Goal: Task Accomplishment & Management: Complete application form

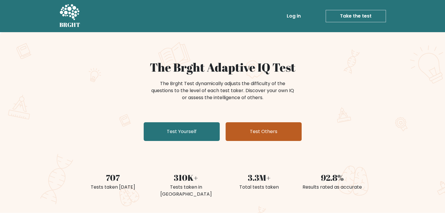
click at [259, 130] on link "Test Others" at bounding box center [264, 131] width 76 height 19
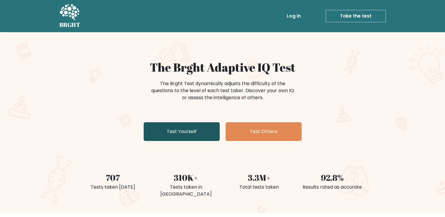
click at [183, 125] on link "Test Yourself" at bounding box center [182, 131] width 76 height 19
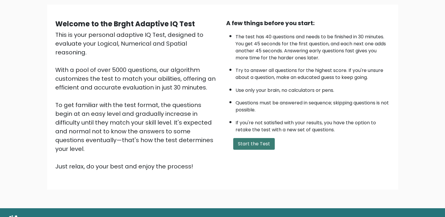
scroll to position [51, 0]
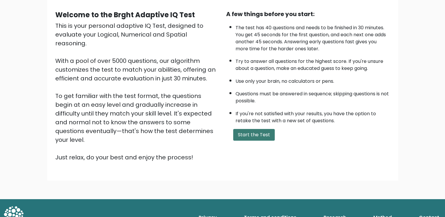
click at [256, 131] on button "Start the Test" at bounding box center [254, 135] width 42 height 12
click at [249, 129] on button "Start the Test" at bounding box center [254, 135] width 42 height 12
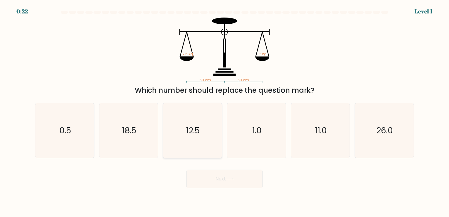
click at [207, 135] on icon "12.5" at bounding box center [192, 130] width 55 height 55
click at [225, 111] on input "c. 12.5" at bounding box center [225, 110] width 0 height 3
radio input "true"
click at [207, 182] on button "Next" at bounding box center [225, 179] width 76 height 19
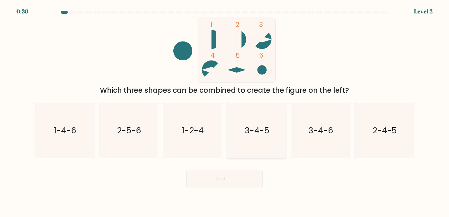
drag, startPoint x: 267, startPoint y: 134, endPoint x: 270, endPoint y: 137, distance: 4.4
click at [269, 134] on icon "3-4-5" at bounding box center [256, 130] width 55 height 55
click at [225, 111] on input "d. 3-4-5" at bounding box center [225, 110] width 0 height 3
radio input "true"
click at [240, 179] on button "Next" at bounding box center [225, 179] width 76 height 19
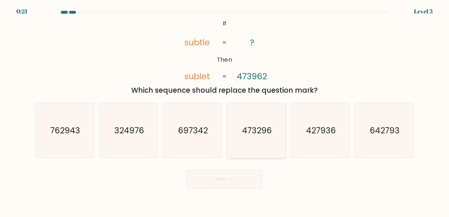
click at [269, 128] on text "473296" at bounding box center [257, 130] width 30 height 12
click at [225, 111] on input "d. 473296" at bounding box center [225, 110] width 0 height 3
radio input "true"
click at [238, 192] on body "0:20 Level 3 If" at bounding box center [224, 108] width 449 height 217
click at [239, 178] on button "Next" at bounding box center [225, 179] width 76 height 19
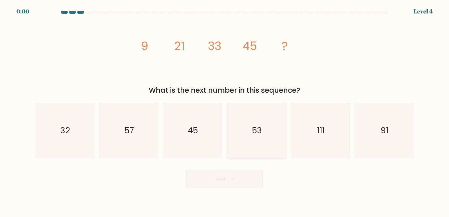
click at [252, 132] on icon "53" at bounding box center [256, 130] width 55 height 55
click at [225, 111] on input "d. 53" at bounding box center [225, 110] width 0 height 3
radio input "true"
click at [222, 180] on button "Next" at bounding box center [225, 179] width 76 height 19
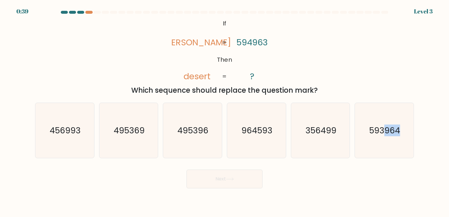
drag, startPoint x: 383, startPoint y: 142, endPoint x: 76, endPoint y: 217, distance: 315.7
click at [76, 217] on body "0:39 Level 3 If" at bounding box center [224, 108] width 449 height 217
click at [370, 136] on icon "593964" at bounding box center [384, 130] width 55 height 55
click at [225, 111] on input "f. 593964" at bounding box center [225, 110] width 0 height 3
radio input "true"
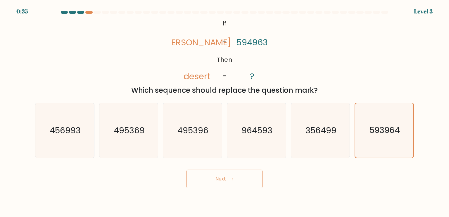
click at [234, 185] on button "Next" at bounding box center [225, 179] width 76 height 19
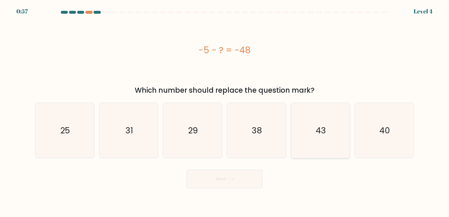
click at [313, 132] on icon "43" at bounding box center [320, 130] width 55 height 55
click at [225, 111] on input "e. 43" at bounding box center [225, 110] width 0 height 3
radio input "true"
click at [244, 175] on button "Next" at bounding box center [225, 179] width 76 height 19
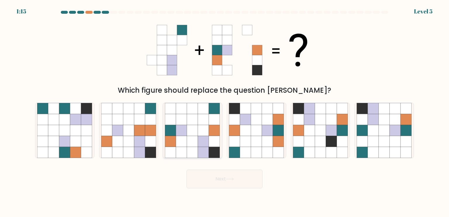
click at [201, 125] on icon at bounding box center [203, 130] width 11 height 11
click at [225, 111] on input "c." at bounding box center [225, 110] width 0 height 3
radio input "true"
drag, startPoint x: 219, startPoint y: 182, endPoint x: 215, endPoint y: 180, distance: 4.1
click at [216, 181] on button "Next" at bounding box center [225, 179] width 76 height 19
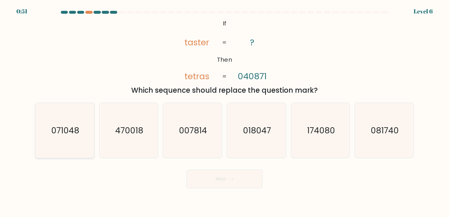
click at [67, 131] on text "071048" at bounding box center [65, 130] width 28 height 12
click at [225, 111] on input "a. 071048" at bounding box center [225, 110] width 0 height 3
radio input "true"
click at [225, 180] on button "Next" at bounding box center [225, 179] width 76 height 19
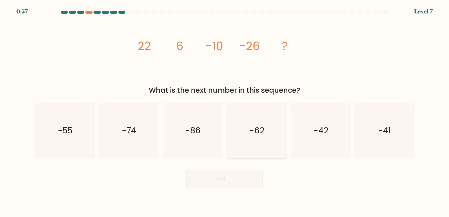
drag, startPoint x: 383, startPoint y: 137, endPoint x: 263, endPoint y: 145, distance: 119.9
click at [381, 139] on icon "-41" at bounding box center [384, 130] width 55 height 55
click at [385, 155] on icon "-41" at bounding box center [384, 130] width 55 height 55
click at [225, 111] on input "f. -41" at bounding box center [225, 110] width 0 height 3
radio input "true"
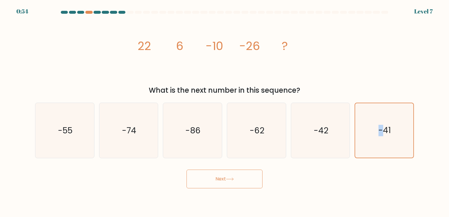
click at [228, 180] on icon at bounding box center [230, 179] width 8 height 3
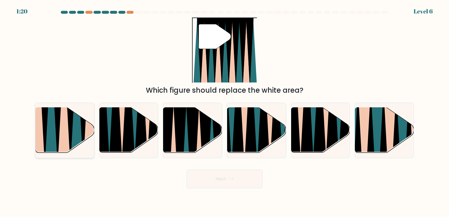
click at [59, 125] on icon at bounding box center [57, 107] width 13 height 117
click at [225, 111] on input "a." at bounding box center [225, 110] width 0 height 3
radio input "true"
drag, startPoint x: 195, startPoint y: 142, endPoint x: 192, endPoint y: 142, distance: 3.1
click at [193, 142] on icon at bounding box center [192, 155] width 13 height 118
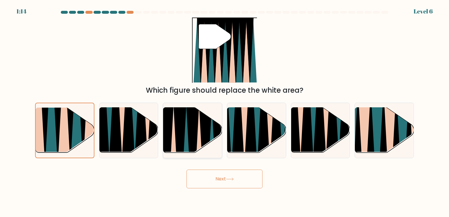
click at [225, 111] on input "c." at bounding box center [225, 110] width 0 height 3
radio input "true"
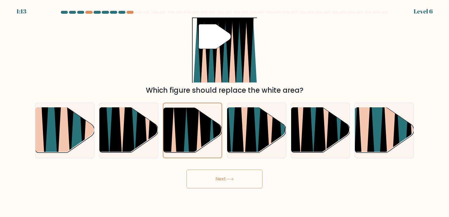
click at [220, 181] on button "Next" at bounding box center [225, 179] width 76 height 19
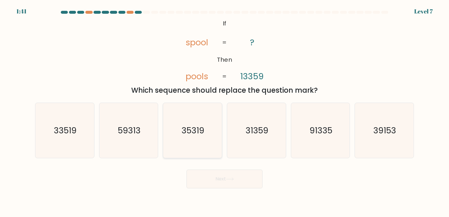
drag, startPoint x: 328, startPoint y: 123, endPoint x: 192, endPoint y: 142, distance: 137.1
click at [328, 123] on icon "91335" at bounding box center [320, 130] width 55 height 55
click at [225, 111] on input "e. 91335" at bounding box center [225, 110] width 0 height 3
radio input "true"
click at [213, 182] on button "Next" at bounding box center [225, 179] width 76 height 19
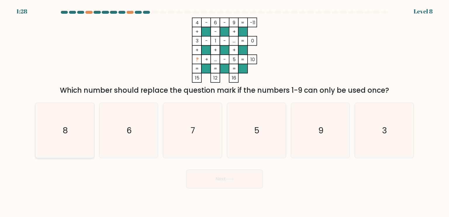
click at [63, 126] on text "8" at bounding box center [65, 130] width 5 height 12
click at [225, 111] on input "a. 8" at bounding box center [225, 110] width 0 height 3
radio input "true"
click at [238, 181] on button "Next" at bounding box center [225, 179] width 76 height 19
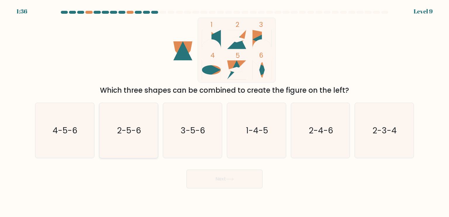
click at [142, 135] on icon "2-5-6" at bounding box center [128, 130] width 55 height 55
click at [225, 111] on input "b. 2-5-6" at bounding box center [225, 110] width 0 height 3
radio input "true"
click at [214, 179] on button "Next" at bounding box center [225, 179] width 76 height 19
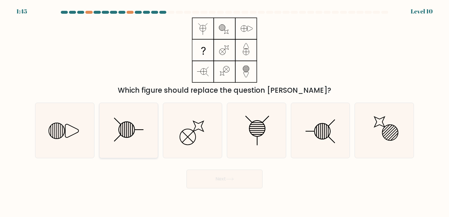
click at [137, 124] on icon at bounding box center [128, 130] width 55 height 55
click at [225, 111] on input "b." at bounding box center [225, 110] width 0 height 3
radio input "true"
click at [211, 180] on button "Next" at bounding box center [225, 179] width 76 height 19
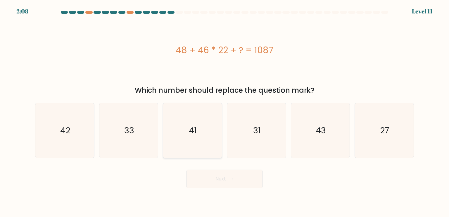
drag, startPoint x: 195, startPoint y: 139, endPoint x: 205, endPoint y: 160, distance: 23.0
click at [195, 141] on icon "41" at bounding box center [192, 130] width 55 height 55
click at [225, 111] on input "c. 41" at bounding box center [225, 110] width 0 height 3
radio input "true"
click at [224, 187] on button "Next" at bounding box center [225, 179] width 76 height 19
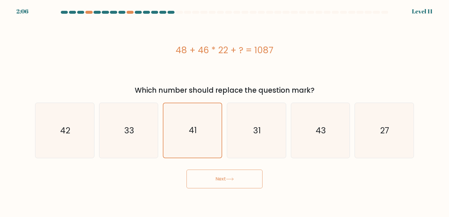
click at [242, 178] on button "Next" at bounding box center [225, 179] width 76 height 19
click at [233, 182] on button "Next" at bounding box center [225, 179] width 76 height 19
click at [232, 182] on button "Next" at bounding box center [225, 179] width 76 height 19
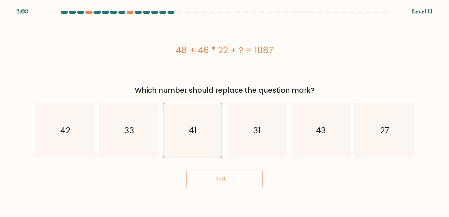
click at [232, 183] on button "Next" at bounding box center [225, 179] width 76 height 19
drag, startPoint x: 232, startPoint y: 183, endPoint x: 206, endPoint y: 175, distance: 27.1
click at [207, 177] on button "Next" at bounding box center [225, 179] width 76 height 19
click at [217, 179] on button "Next" at bounding box center [225, 179] width 76 height 19
click at [216, 179] on button "Next" at bounding box center [225, 179] width 76 height 19
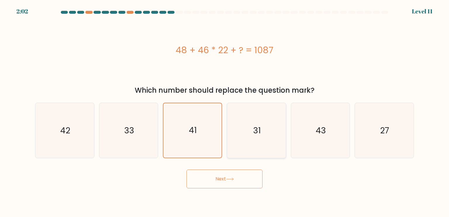
drag, startPoint x: 216, startPoint y: 179, endPoint x: 283, endPoint y: 145, distance: 75.4
click at [220, 178] on button "Next" at bounding box center [225, 179] width 76 height 19
drag, startPoint x: 314, startPoint y: 136, endPoint x: 269, endPoint y: 172, distance: 57.5
click at [307, 141] on icon "43" at bounding box center [320, 130] width 55 height 55
click at [225, 111] on input "e. 43" at bounding box center [225, 110] width 0 height 3
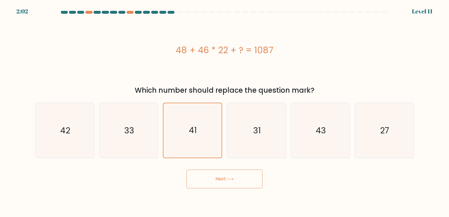
radio input "true"
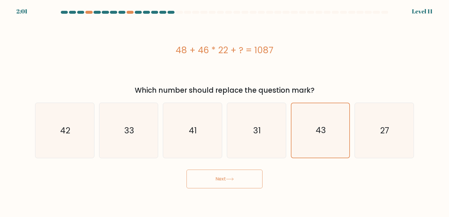
click at [232, 182] on button "Next" at bounding box center [225, 179] width 76 height 19
drag, startPoint x: 115, startPoint y: 140, endPoint x: 143, endPoint y: 171, distance: 41.9
click at [126, 158] on icon "33" at bounding box center [128, 130] width 55 height 55
click at [225, 111] on input "b. 33" at bounding box center [225, 110] width 0 height 3
radio input "true"
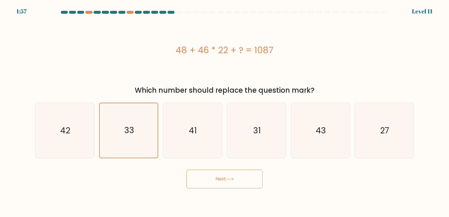
click at [219, 180] on button "Next" at bounding box center [225, 179] width 76 height 19
drag, startPoint x: 219, startPoint y: 180, endPoint x: 208, endPoint y: 170, distance: 15.3
click at [216, 179] on button "Next" at bounding box center [225, 179] width 76 height 19
click at [73, 142] on icon "42" at bounding box center [64, 130] width 55 height 55
click at [225, 111] on input "a. 42" at bounding box center [225, 110] width 0 height 3
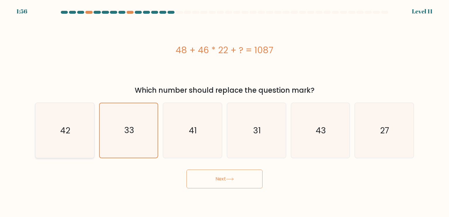
radio input "true"
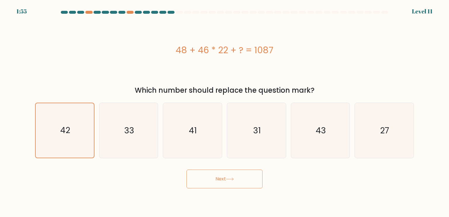
click at [223, 179] on button "Next" at bounding box center [225, 179] width 76 height 19
click at [223, 180] on button "Next" at bounding box center [225, 179] width 76 height 19
drag, startPoint x: 222, startPoint y: 180, endPoint x: 227, endPoint y: 180, distance: 5.0
click at [227, 180] on button "Next" at bounding box center [225, 179] width 76 height 19
click at [223, 181] on button "Next" at bounding box center [225, 179] width 76 height 19
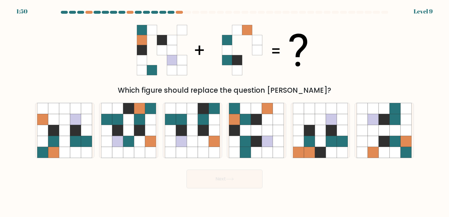
click at [223, 180] on button "Next" at bounding box center [225, 179] width 76 height 19
click at [259, 123] on icon at bounding box center [256, 119] width 11 height 11
click at [225, 111] on input "d." at bounding box center [225, 110] width 0 height 3
radio input "true"
click at [243, 179] on button "Next" at bounding box center [225, 179] width 76 height 19
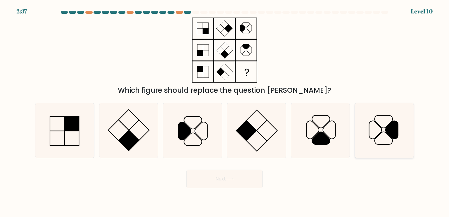
click at [385, 133] on icon at bounding box center [384, 130] width 55 height 55
click at [225, 111] on input "f." at bounding box center [225, 110] width 0 height 3
radio input "true"
click at [238, 173] on button "Next" at bounding box center [225, 179] width 76 height 19
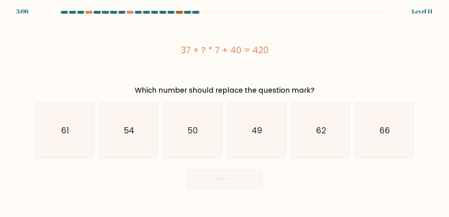
click at [179, 11] on div at bounding box center [179, 12] width 7 height 3
click at [180, 13] on div at bounding box center [179, 12] width 7 height 3
drag, startPoint x: 266, startPoint y: 132, endPoint x: 248, endPoint y: 151, distance: 26.1
click at [255, 143] on icon "49" at bounding box center [256, 130] width 55 height 55
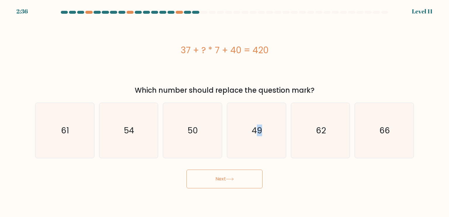
click at [239, 176] on button "Next" at bounding box center [225, 179] width 76 height 19
click at [238, 156] on icon "49" at bounding box center [256, 130] width 55 height 55
click at [225, 111] on input "d. 49" at bounding box center [225, 110] width 0 height 3
radio input "true"
click at [231, 177] on button "Next" at bounding box center [225, 179] width 76 height 19
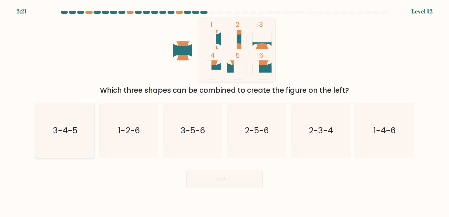
click at [73, 142] on icon "3-4-5" at bounding box center [64, 130] width 55 height 55
click at [225, 111] on input "a. 3-4-5" at bounding box center [225, 110] width 0 height 3
radio input "true"
click at [197, 181] on button "Next" at bounding box center [225, 179] width 76 height 19
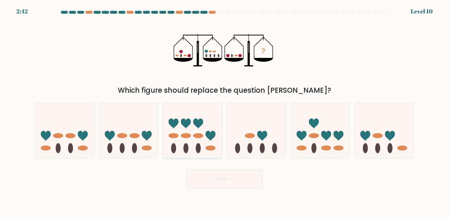
drag, startPoint x: 211, startPoint y: 140, endPoint x: 200, endPoint y: 152, distance: 16.0
click at [202, 149] on icon at bounding box center [192, 130] width 59 height 49
click at [225, 111] on input "c." at bounding box center [225, 110] width 0 height 3
radio input "true"
click at [203, 136] on ellipse at bounding box center [198, 135] width 10 height 5
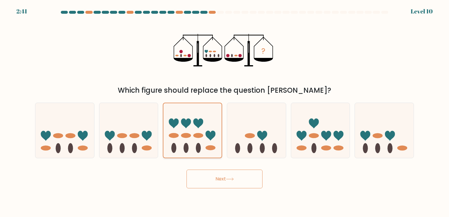
click at [225, 111] on input "c." at bounding box center [225, 110] width 0 height 3
click at [173, 179] on div "Next" at bounding box center [225, 176] width 386 height 23
click at [194, 137] on ellipse at bounding box center [198, 135] width 10 height 5
click at [225, 111] on input "c." at bounding box center [225, 110] width 0 height 3
click at [194, 137] on ellipse at bounding box center [198, 135] width 10 height 5
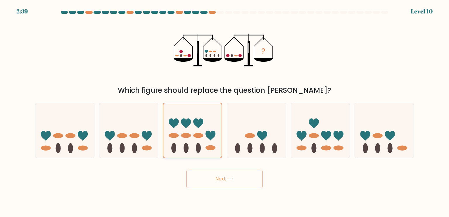
click at [225, 111] on input "c." at bounding box center [225, 110] width 0 height 3
drag, startPoint x: 233, startPoint y: 139, endPoint x: 229, endPoint y: 141, distance: 4.5
click at [229, 141] on icon at bounding box center [256, 130] width 59 height 49
click at [225, 111] on input "d." at bounding box center [225, 110] width 0 height 3
radio input "true"
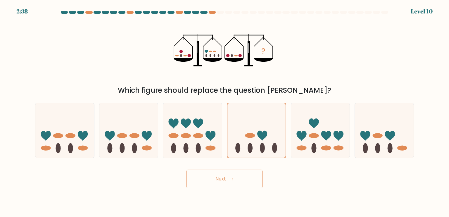
drag, startPoint x: 233, startPoint y: 66, endPoint x: 223, endPoint y: 77, distance: 14.3
click at [228, 73] on icon "?" at bounding box center [225, 50] width 102 height 65
drag, startPoint x: 118, startPoint y: 140, endPoint x: 118, endPoint y: 147, distance: 7.6
click at [117, 142] on icon at bounding box center [128, 130] width 59 height 49
click at [225, 111] on input "b." at bounding box center [225, 110] width 0 height 3
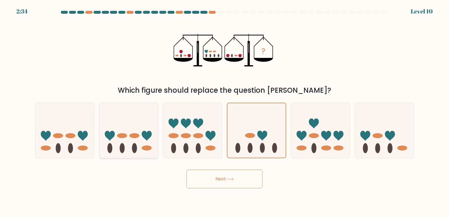
radio input "true"
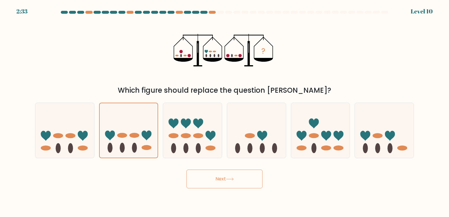
click at [206, 176] on button "Next" at bounding box center [225, 179] width 76 height 19
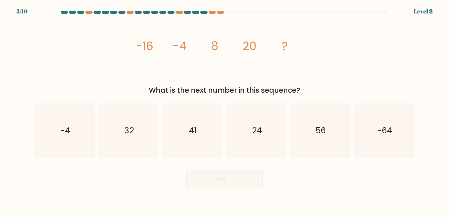
click at [199, 171] on button "Next" at bounding box center [225, 179] width 76 height 19
click at [199, 172] on button "Next" at bounding box center [225, 179] width 76 height 19
drag, startPoint x: 199, startPoint y: 152, endPoint x: 191, endPoint y: 177, distance: 26.6
click at [194, 171] on form at bounding box center [224, 100] width 449 height 178
click at [197, 191] on body "3:09 Level 8" at bounding box center [224, 108] width 449 height 217
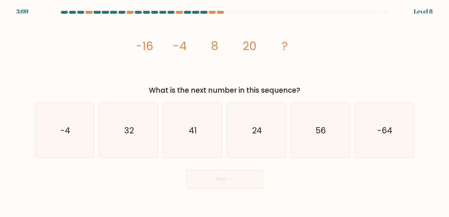
click at [200, 181] on button "Next" at bounding box center [225, 179] width 76 height 19
drag, startPoint x: 197, startPoint y: 145, endPoint x: 197, endPoint y: 153, distance: 8.2
click at [198, 152] on icon "41" at bounding box center [192, 130] width 55 height 55
click at [225, 111] on input "c. 41" at bounding box center [225, 110] width 0 height 3
radio input "true"
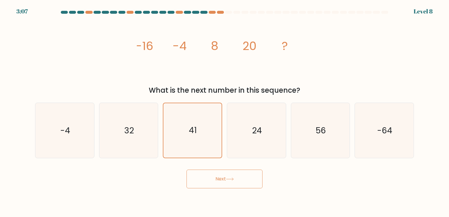
click at [204, 185] on button "Next" at bounding box center [225, 179] width 76 height 19
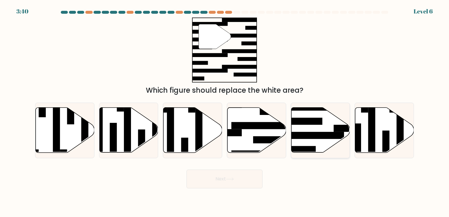
click at [314, 135] on rect at bounding box center [313, 135] width 64 height 7
click at [225, 111] on input "e." at bounding box center [225, 110] width 0 height 3
radio input "true"
click at [208, 182] on button "Next" at bounding box center [225, 179] width 76 height 19
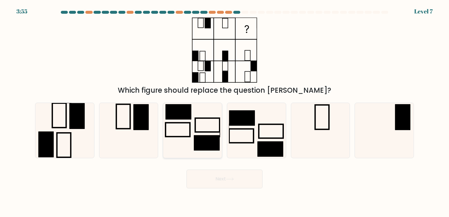
drag, startPoint x: 183, startPoint y: 139, endPoint x: 187, endPoint y: 143, distance: 6.0
click at [184, 139] on icon at bounding box center [192, 130] width 55 height 55
click at [225, 111] on input "c." at bounding box center [225, 110] width 0 height 3
radio input "true"
drag, startPoint x: 396, startPoint y: 140, endPoint x: 341, endPoint y: 188, distance: 72.8
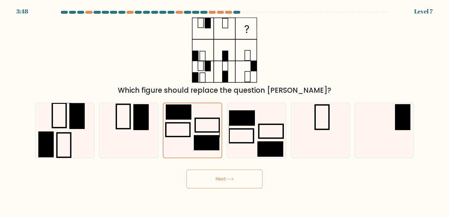
click at [341, 188] on form at bounding box center [224, 100] width 449 height 178
click at [387, 116] on icon at bounding box center [384, 130] width 55 height 55
click at [225, 111] on input "f." at bounding box center [225, 110] width 0 height 3
radio input "true"
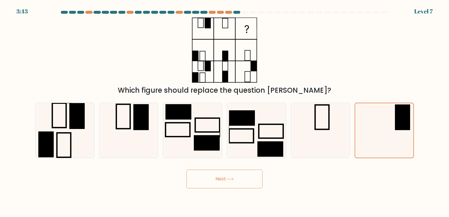
click at [241, 182] on button "Next" at bounding box center [225, 179] width 76 height 19
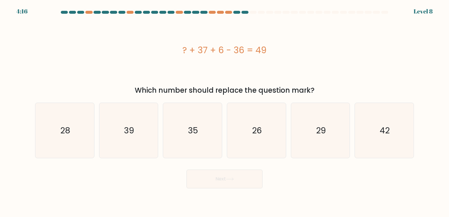
drag, startPoint x: 262, startPoint y: 145, endPoint x: 233, endPoint y: 159, distance: 32.2
click at [258, 146] on icon "26" at bounding box center [256, 130] width 55 height 55
drag, startPoint x: 223, startPoint y: 173, endPoint x: 221, endPoint y: 179, distance: 6.2
click at [221, 179] on div "Next" at bounding box center [225, 176] width 386 height 23
click at [229, 178] on button "Next" at bounding box center [225, 179] width 76 height 19
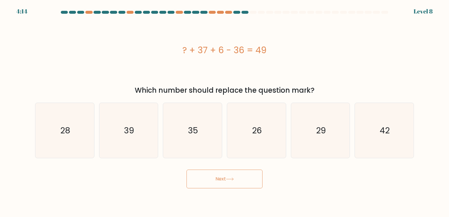
click at [228, 176] on button "Next" at bounding box center [225, 179] width 76 height 19
click at [247, 157] on icon "26" at bounding box center [256, 130] width 55 height 55
click at [225, 111] on input "d. 26" at bounding box center [225, 110] width 0 height 3
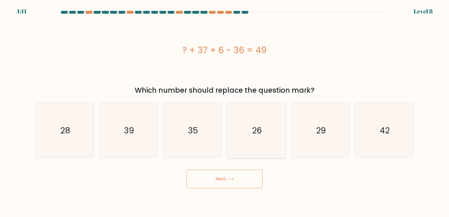
radio input "true"
click at [233, 177] on button "Next" at bounding box center [225, 179] width 76 height 19
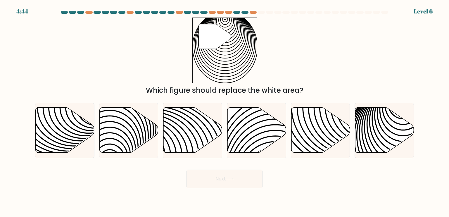
drag, startPoint x: 366, startPoint y: 133, endPoint x: 196, endPoint y: 166, distance: 172.7
click at [243, 160] on form at bounding box center [224, 100] width 449 height 178
drag, startPoint x: 368, startPoint y: 153, endPoint x: 325, endPoint y: 171, distance: 46.2
click at [333, 166] on form at bounding box center [224, 100] width 449 height 178
click at [403, 145] on icon at bounding box center [384, 130] width 59 height 46
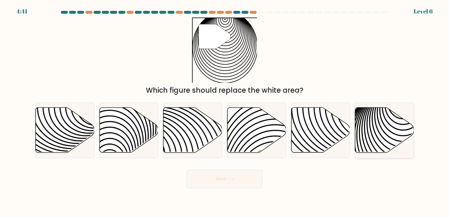
click at [225, 111] on input "f." at bounding box center [225, 110] width 0 height 3
radio input "true"
drag, startPoint x: 249, startPoint y: 185, endPoint x: 254, endPoint y: 181, distance: 6.3
click at [251, 183] on button "Next" at bounding box center [225, 179] width 76 height 19
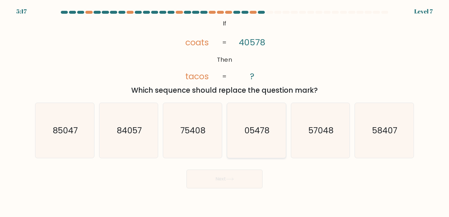
click at [254, 139] on icon "05478" at bounding box center [256, 130] width 55 height 55
click at [225, 111] on input "d. 05478" at bounding box center [225, 110] width 0 height 3
radio input "true"
click at [235, 172] on button "Next" at bounding box center [225, 179] width 76 height 19
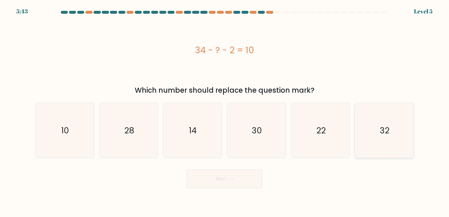
click at [388, 136] on icon "32" at bounding box center [384, 130] width 55 height 55
click at [225, 111] on input "f. 32" at bounding box center [225, 110] width 0 height 3
radio input "true"
click at [210, 122] on icon "14" at bounding box center [192, 130] width 55 height 55
click at [225, 111] on input "c. 14" at bounding box center [225, 110] width 0 height 3
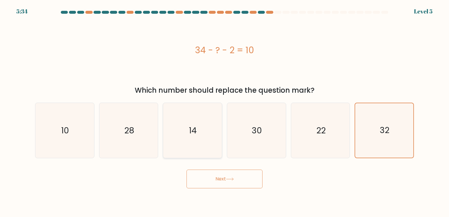
radio input "true"
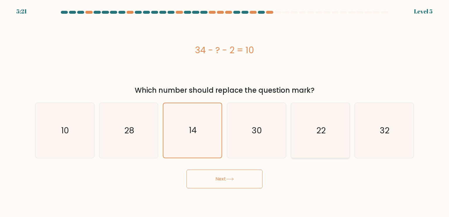
click at [335, 119] on icon "22" at bounding box center [320, 130] width 55 height 55
click at [225, 111] on input "e. 22" at bounding box center [225, 110] width 0 height 3
radio input "true"
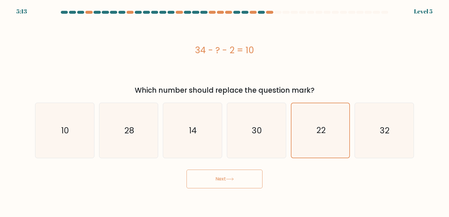
drag, startPoint x: 314, startPoint y: 123, endPoint x: 245, endPoint y: 168, distance: 82.1
click at [304, 132] on icon "22" at bounding box center [320, 130] width 54 height 54
click at [225, 111] on input "e. 22" at bounding box center [225, 110] width 0 height 3
click at [204, 181] on button "Next" at bounding box center [225, 179] width 76 height 19
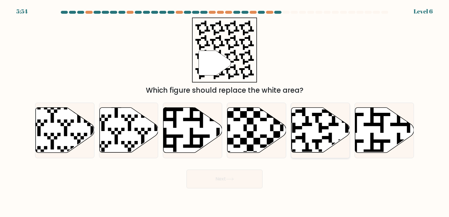
click at [313, 138] on icon at bounding box center [320, 130] width 59 height 45
click at [225, 111] on input "e." at bounding box center [225, 110] width 0 height 3
radio input "true"
click at [238, 178] on button "Next" at bounding box center [225, 179] width 76 height 19
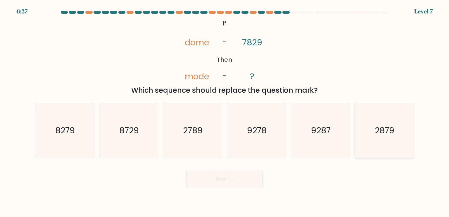
click at [391, 128] on text "2879" at bounding box center [385, 130] width 20 height 12
click at [225, 111] on input "f. 2879" at bounding box center [225, 110] width 0 height 3
radio input "true"
click at [202, 174] on button "Next" at bounding box center [225, 179] width 76 height 19
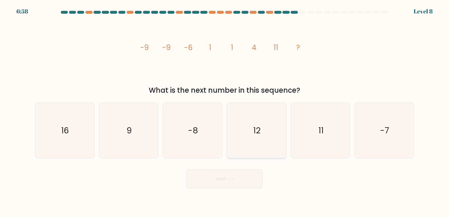
drag, startPoint x: 238, startPoint y: 124, endPoint x: 231, endPoint y: 141, distance: 18.3
click at [234, 133] on icon "12" at bounding box center [256, 130] width 55 height 55
click at [225, 111] on input "d. 12" at bounding box center [225, 110] width 0 height 3
radio input "true"
drag, startPoint x: 84, startPoint y: 143, endPoint x: 82, endPoint y: 164, distance: 20.3
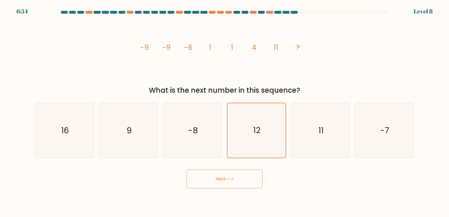
click at [80, 161] on form at bounding box center [224, 100] width 449 height 178
drag, startPoint x: 51, startPoint y: 147, endPoint x: 53, endPoint y: 149, distance: 3.3
click at [51, 147] on icon "16" at bounding box center [64, 130] width 55 height 55
click at [225, 111] on input "a. 16" at bounding box center [225, 110] width 0 height 3
radio input "true"
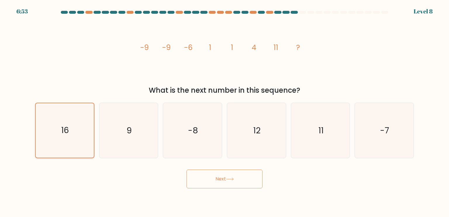
click at [52, 148] on icon "16" at bounding box center [64, 130] width 54 height 54
click at [225, 111] on input "a. 16" at bounding box center [225, 110] width 0 height 3
click at [206, 178] on button "Next" at bounding box center [225, 179] width 76 height 19
click at [223, 179] on button "Next" at bounding box center [225, 179] width 76 height 19
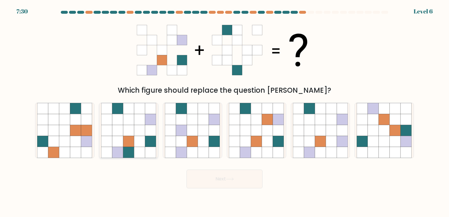
drag, startPoint x: 143, startPoint y: 140, endPoint x: 147, endPoint y: 151, distance: 11.5
click at [143, 144] on icon at bounding box center [139, 141] width 11 height 11
click at [225, 111] on input "b." at bounding box center [225, 110] width 0 height 3
radio input "true"
click at [216, 173] on button "Next" at bounding box center [225, 179] width 76 height 19
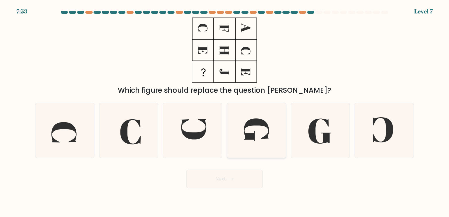
click at [270, 135] on icon at bounding box center [256, 130] width 55 height 55
click at [225, 111] on input "d." at bounding box center [225, 110] width 0 height 3
radio input "true"
click at [225, 178] on button "Next" at bounding box center [225, 179] width 76 height 19
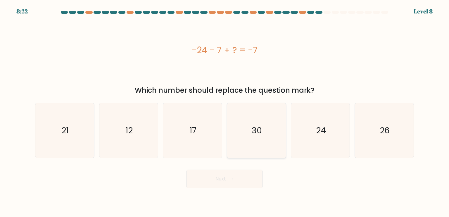
click at [259, 140] on icon "30" at bounding box center [256, 130] width 55 height 55
click at [225, 111] on input "d. 30" at bounding box center [225, 110] width 0 height 3
radio input "true"
drag, startPoint x: 261, startPoint y: 161, endPoint x: 259, endPoint y: 164, distance: 3.8
click at [261, 162] on form "a." at bounding box center [224, 100] width 449 height 178
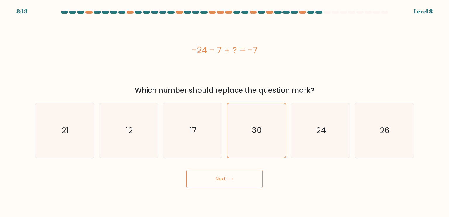
click at [258, 172] on div "Next" at bounding box center [225, 176] width 386 height 23
click at [258, 172] on button "Next" at bounding box center [225, 179] width 76 height 19
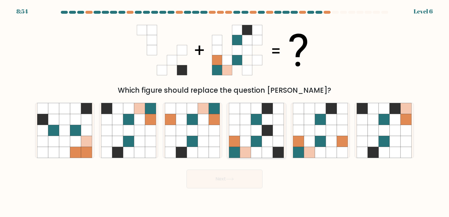
click at [246, 147] on icon at bounding box center [245, 152] width 11 height 11
click at [225, 111] on input "d." at bounding box center [225, 110] width 0 height 3
radio input "true"
click at [228, 181] on button "Next" at bounding box center [225, 179] width 76 height 19
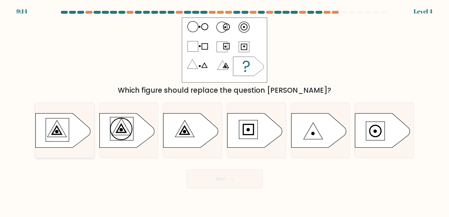
click at [74, 142] on icon at bounding box center [63, 130] width 55 height 34
click at [225, 111] on input "a." at bounding box center [225, 110] width 0 height 3
radio input "true"
click at [235, 175] on button "Next" at bounding box center [225, 179] width 76 height 19
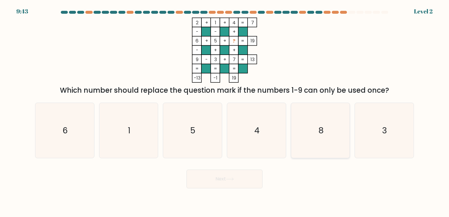
drag, startPoint x: 345, startPoint y: 139, endPoint x: 329, endPoint y: 147, distance: 18.3
click at [337, 144] on icon "8" at bounding box center [320, 130] width 55 height 55
click at [225, 111] on input "e. 8" at bounding box center [225, 110] width 0 height 3
radio input "true"
click at [213, 182] on button "Next" at bounding box center [225, 179] width 76 height 19
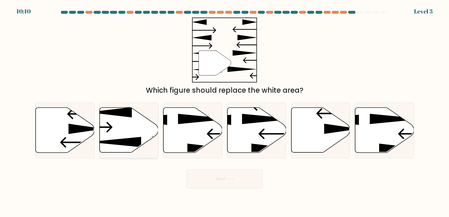
click at [137, 132] on icon at bounding box center [128, 130] width 59 height 45
click at [225, 111] on input "b." at bounding box center [225, 110] width 0 height 3
radio input "true"
click at [204, 171] on button "Next" at bounding box center [225, 179] width 76 height 19
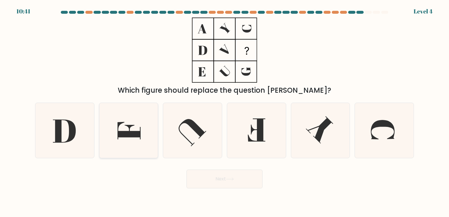
click at [132, 133] on icon at bounding box center [129, 131] width 23 height 18
click at [225, 111] on input "b." at bounding box center [225, 110] width 0 height 3
radio input "true"
click at [214, 178] on button "Next" at bounding box center [225, 179] width 76 height 19
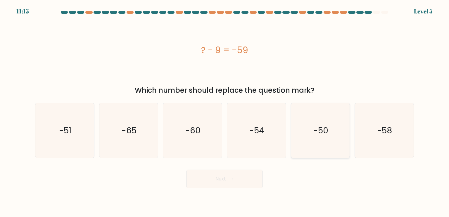
click at [308, 119] on icon "-50" at bounding box center [320, 130] width 55 height 55
click at [225, 111] on input "e. -50" at bounding box center [225, 110] width 0 height 3
radio input "true"
drag, startPoint x: 229, startPoint y: 182, endPoint x: 232, endPoint y: 179, distance: 3.7
click at [232, 179] on button "Next" at bounding box center [225, 179] width 76 height 19
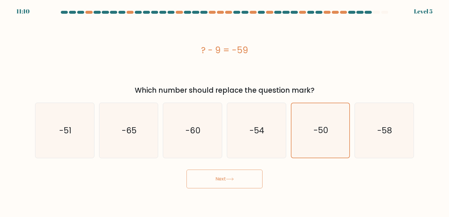
click at [230, 177] on button "Next" at bounding box center [225, 179] width 76 height 19
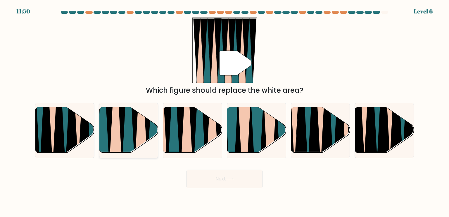
click at [144, 132] on icon at bounding box center [141, 108] width 13 height 118
click at [225, 111] on input "b." at bounding box center [225, 110] width 0 height 3
radio input "true"
click at [249, 178] on button "Next" at bounding box center [225, 179] width 76 height 19
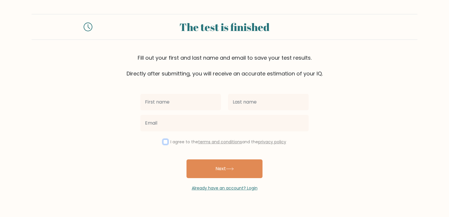
click at [163, 140] on input "checkbox" at bounding box center [165, 142] width 5 height 5
checkbox input "true"
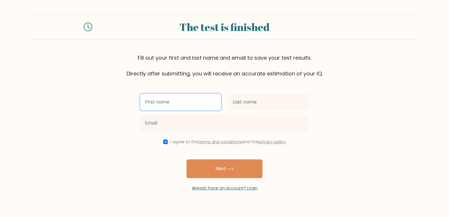
click at [184, 105] on input "text" at bounding box center [180, 102] width 81 height 16
type input "aldwyn"
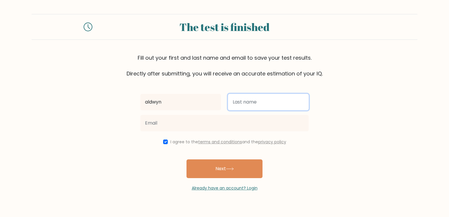
click at [286, 105] on input "text" at bounding box center [268, 102] width 81 height 16
type input "gerard"
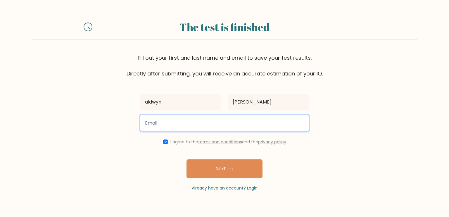
click at [237, 120] on input "email" at bounding box center [224, 123] width 168 height 16
type input "aldwynkharwanlang@gmail.com"
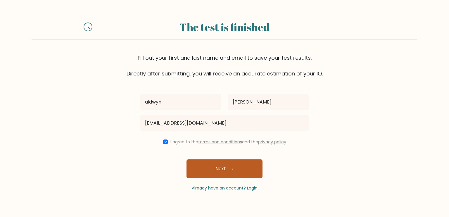
click at [222, 173] on button "Next" at bounding box center [225, 168] width 76 height 19
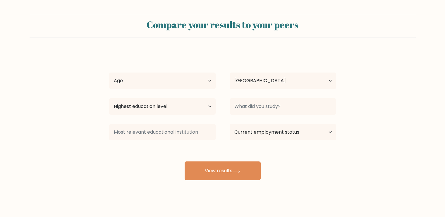
select select "IN"
click at [211, 105] on select "Highest education level No schooling Primary Lower Secondary Upper Secondary Oc…" at bounding box center [162, 106] width 106 height 16
select select "upper_secondary"
click at [109, 98] on select "Highest education level No schooling Primary Lower Secondary Upper Secondary Oc…" at bounding box center [162, 106] width 106 height 16
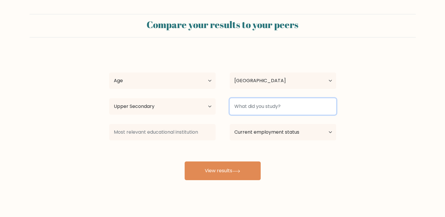
click at [248, 101] on input at bounding box center [283, 106] width 106 height 16
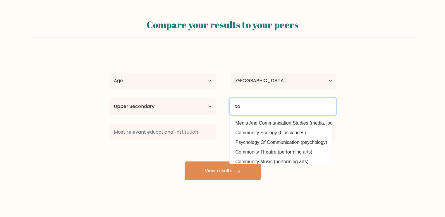
type input "c"
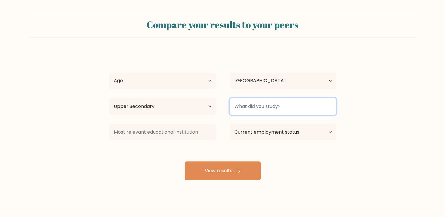
type input "b"
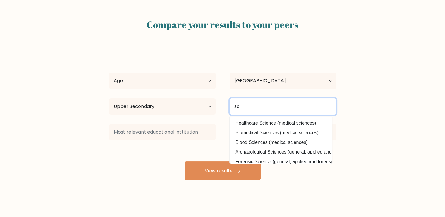
type input "s"
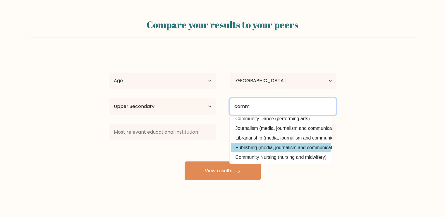
scroll to position [5, 0]
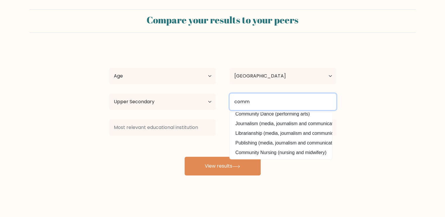
click at [303, 100] on input "comm" at bounding box center [283, 102] width 106 height 16
type input "c"
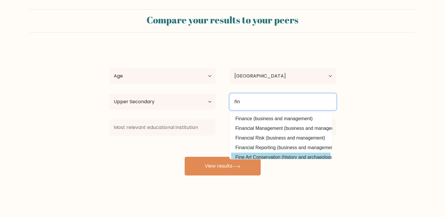
scroll to position [29, 0]
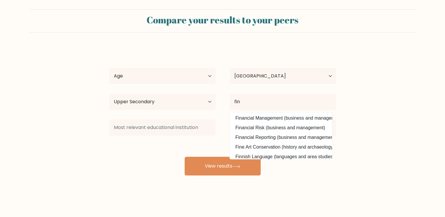
click at [304, 119] on div "aldwyn gerard Age Under 18 years old 18-24 years old 25-34 years old 35-44 year…" at bounding box center [223, 111] width 234 height 129
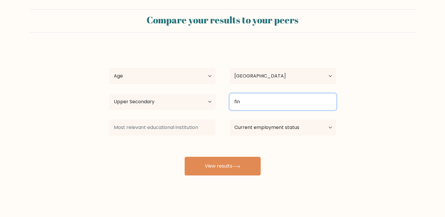
drag, startPoint x: 277, startPoint y: 99, endPoint x: 276, endPoint y: 103, distance: 3.7
click at [278, 99] on input "fin" at bounding box center [283, 102] width 106 height 16
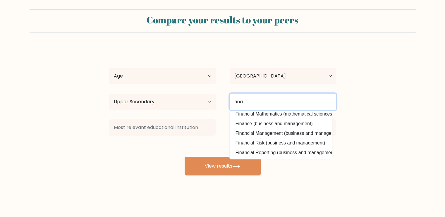
scroll to position [18, 0]
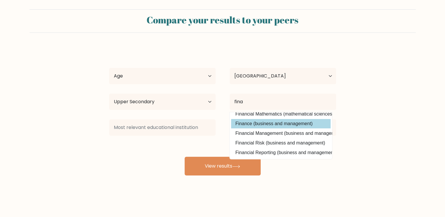
click at [282, 121] on option "Finance (business and management)" at bounding box center [280, 123] width 99 height 9
type input "Finance"
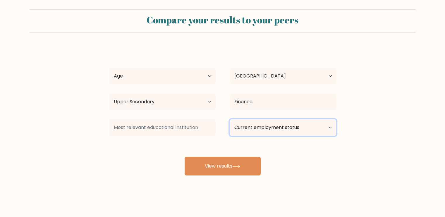
click at [280, 122] on select "Current employment status Employed Student Retired Other / prefer not to answer" at bounding box center [283, 127] width 106 height 16
select select "student"
click at [230, 119] on select "Current employment status Employed Student Retired Other / prefer not to answer" at bounding box center [283, 127] width 106 height 16
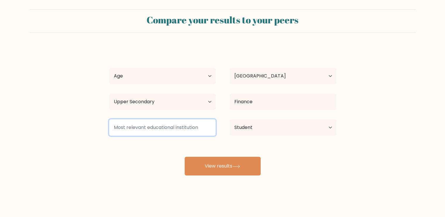
click at [190, 127] on input at bounding box center [162, 127] width 106 height 16
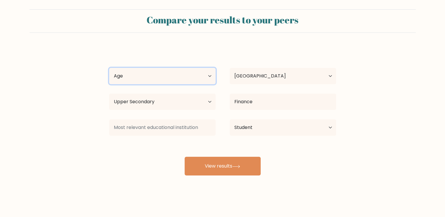
click at [201, 75] on select "Age Under 18 years old 18-24 years old 25-34 years old 35-44 years old 45-54 ye…" at bounding box center [162, 76] width 106 height 16
select select "18_24"
click at [109, 68] on select "Age Under 18 years old 18-24 years old 25-34 years old 35-44 years old 45-54 ye…" at bounding box center [162, 76] width 106 height 16
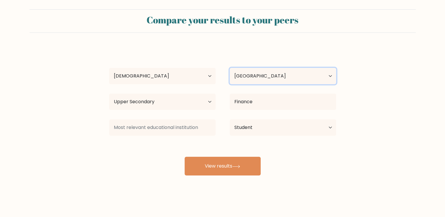
click at [264, 70] on select "Country Afghanistan Albania Algeria American Samoa Andorra Angola Anguilla Anta…" at bounding box center [283, 76] width 106 height 16
click at [257, 78] on select "Country Afghanistan Albania Algeria American Samoa Andorra Angola Anguilla Anta…" at bounding box center [283, 76] width 106 height 16
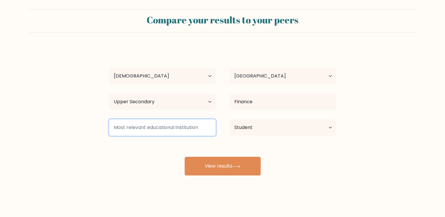
click at [178, 125] on input at bounding box center [162, 127] width 106 height 16
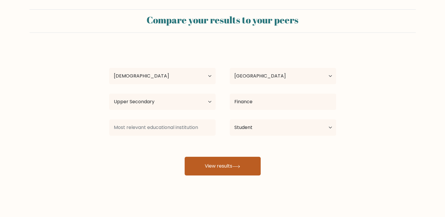
click at [231, 158] on button "View results" at bounding box center [223, 166] width 76 height 19
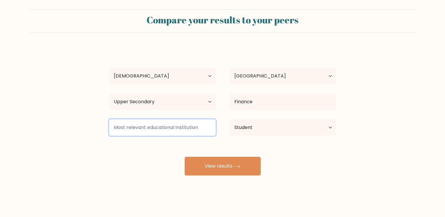
click at [188, 123] on input at bounding box center [162, 127] width 106 height 16
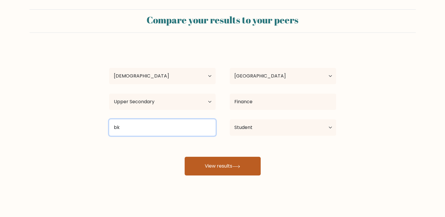
type input "bk"
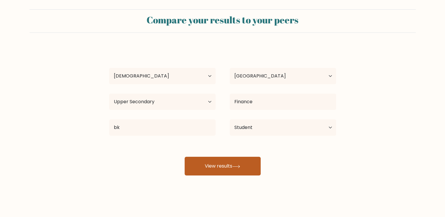
drag, startPoint x: 232, startPoint y: 160, endPoint x: 228, endPoint y: 157, distance: 5.2
click at [230, 158] on button "View results" at bounding box center [223, 166] width 76 height 19
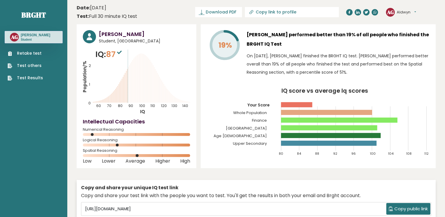
click at [32, 54] on link "Retake test" at bounding box center [25, 53] width 35 height 6
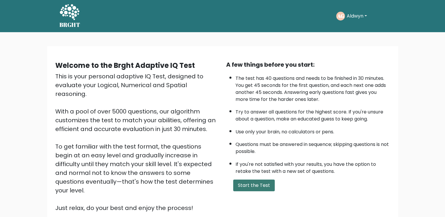
click at [264, 184] on button "Start the Test" at bounding box center [254, 186] width 42 height 12
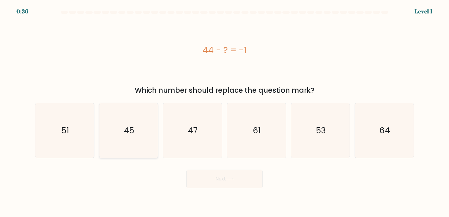
click at [147, 125] on icon "45" at bounding box center [128, 130] width 55 height 55
click at [225, 111] on input "b. 45" at bounding box center [225, 110] width 0 height 3
radio input "true"
click at [240, 179] on button "Next" at bounding box center [225, 179] width 76 height 19
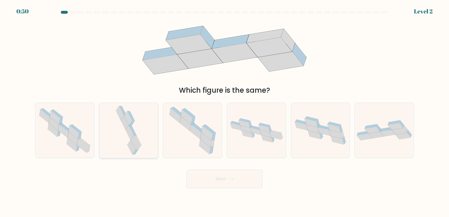
click at [145, 130] on div at bounding box center [128, 131] width 59 height 56
click at [225, 111] on input "b." at bounding box center [225, 110] width 0 height 3
radio input "true"
click at [217, 175] on button "Next" at bounding box center [225, 179] width 76 height 19
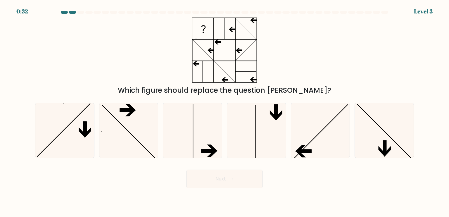
click at [222, 128] on div "c." at bounding box center [193, 131] width 64 height 56
click at [213, 134] on icon at bounding box center [192, 130] width 55 height 55
click at [225, 111] on input "c." at bounding box center [225, 110] width 0 height 3
radio input "true"
click at [328, 139] on icon at bounding box center [320, 130] width 55 height 55
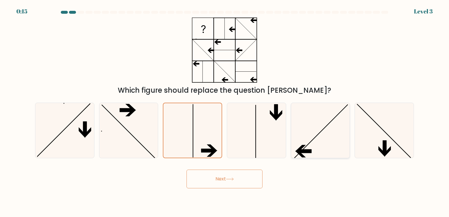
click at [225, 111] on input "e." at bounding box center [225, 110] width 0 height 3
radio input "true"
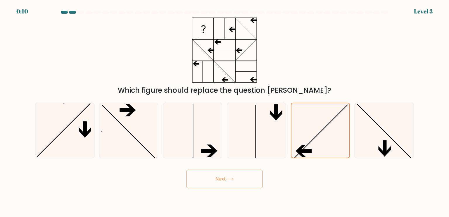
click at [252, 175] on button "Next" at bounding box center [225, 179] width 76 height 19
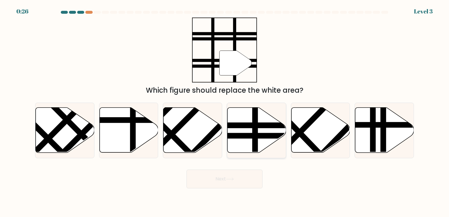
click at [248, 129] on icon at bounding box center [257, 130] width 59 height 45
click at [225, 111] on input "d." at bounding box center [225, 110] width 0 height 3
radio input "true"
click at [241, 172] on button "Next" at bounding box center [225, 179] width 76 height 19
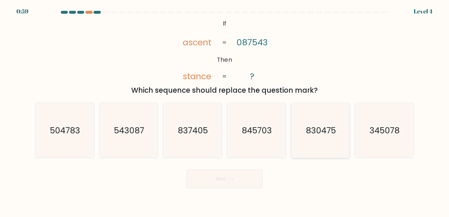
click at [307, 132] on text "830475" at bounding box center [321, 130] width 30 height 12
click at [225, 111] on input "e. 830475" at bounding box center [225, 110] width 0 height 3
radio input "true"
click at [237, 175] on button "Next" at bounding box center [225, 179] width 76 height 19
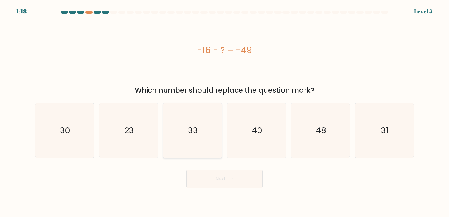
drag, startPoint x: 199, startPoint y: 144, endPoint x: 202, endPoint y: 147, distance: 4.8
click at [199, 144] on icon "33" at bounding box center [192, 130] width 55 height 55
click at [225, 111] on input "c. 33" at bounding box center [225, 110] width 0 height 3
radio input "true"
click at [214, 174] on button "Next" at bounding box center [225, 179] width 76 height 19
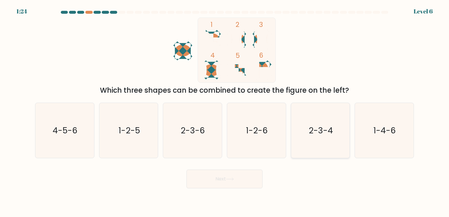
click at [329, 115] on icon "2-3-4" at bounding box center [320, 130] width 55 height 55
click at [225, 111] on input "e. 2-3-4" at bounding box center [225, 110] width 0 height 3
radio input "true"
click at [244, 183] on button "Next" at bounding box center [225, 179] width 76 height 19
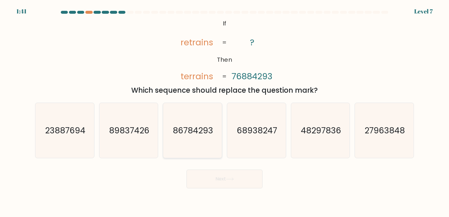
click at [187, 135] on text "86784293" at bounding box center [193, 130] width 40 height 12
click at [225, 111] on input "c. 86784293" at bounding box center [225, 110] width 0 height 3
radio input "true"
click at [216, 171] on button "Next" at bounding box center [225, 179] width 76 height 19
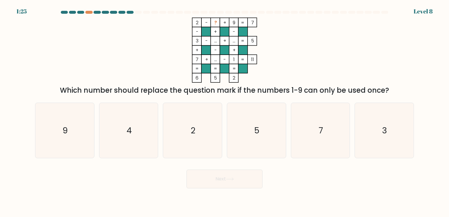
click at [215, 177] on button "Next" at bounding box center [225, 179] width 76 height 19
click at [155, 25] on icon "2 - ? + 9 7 - + - 3 - ... + ... 5 + - + 7 + ... - 1 = 11 = = = = 6 5 2 =" at bounding box center [225, 50] width 176 height 65
click at [126, 122] on icon "4" at bounding box center [128, 130] width 55 height 55
click at [225, 111] on input "b. 4" at bounding box center [225, 110] width 0 height 3
radio input "true"
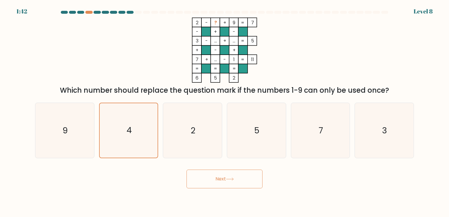
drag, startPoint x: 193, startPoint y: 181, endPoint x: 201, endPoint y: 182, distance: 7.7
click at [193, 180] on button "Next" at bounding box center [225, 179] width 76 height 19
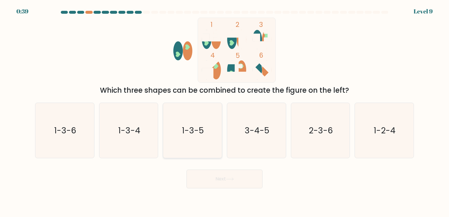
click at [212, 126] on icon "1-3-5" at bounding box center [192, 130] width 55 height 55
click at [225, 111] on input "c. 1-3-5" at bounding box center [225, 110] width 0 height 3
radio input "true"
click at [233, 177] on button "Next" at bounding box center [225, 179] width 76 height 19
click at [234, 181] on button "Next" at bounding box center [225, 179] width 76 height 19
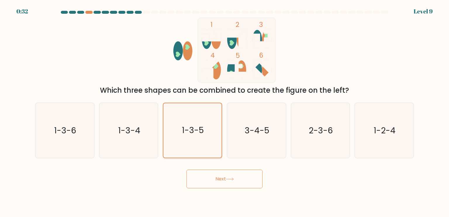
click at [206, 137] on icon "1-3-5" at bounding box center [192, 130] width 54 height 54
click at [225, 111] on input "c. 1-3-5" at bounding box center [225, 110] width 0 height 3
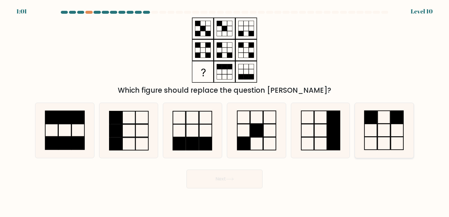
click at [381, 120] on icon at bounding box center [384, 130] width 55 height 55
click at [225, 111] on input "f." at bounding box center [225, 110] width 0 height 3
radio input "true"
click at [252, 184] on button "Next" at bounding box center [225, 179] width 76 height 19
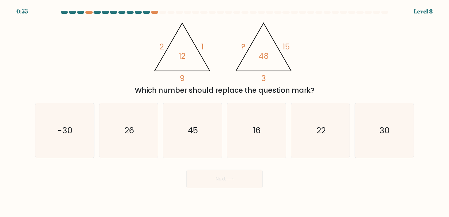
drag, startPoint x: 270, startPoint y: 81, endPoint x: 268, endPoint y: 77, distance: 4.5
click at [269, 79] on icon "@import url('https://fonts.googleapis.com/css?family=Abril+Fatface:400,100,100i…" at bounding box center [225, 50] width 150 height 65
click at [379, 137] on icon "30" at bounding box center [384, 130] width 55 height 55
click at [225, 111] on input "f. 30" at bounding box center [225, 110] width 0 height 3
radio input "true"
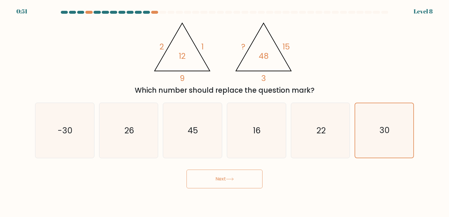
click at [250, 173] on button "Next" at bounding box center [225, 179] width 76 height 19
click at [239, 176] on button "Next" at bounding box center [225, 179] width 76 height 19
click at [395, 134] on icon "30" at bounding box center [384, 130] width 54 height 54
click at [225, 111] on input "f. 30" at bounding box center [225, 110] width 0 height 3
click at [205, 176] on button "Next" at bounding box center [225, 179] width 76 height 19
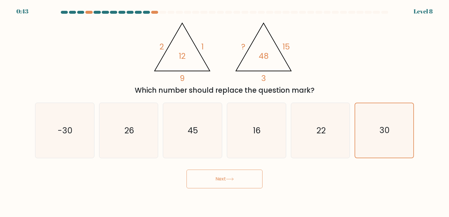
click at [223, 178] on button "Next" at bounding box center [225, 179] width 76 height 19
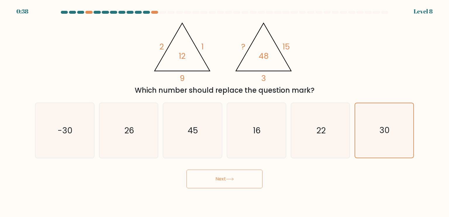
click at [249, 180] on button "Next" at bounding box center [225, 179] width 76 height 19
click at [235, 180] on button "Next" at bounding box center [225, 179] width 76 height 19
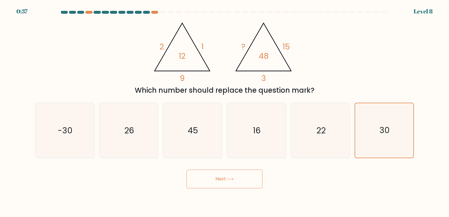
click at [235, 180] on button "Next" at bounding box center [225, 179] width 76 height 19
drag, startPoint x: 235, startPoint y: 180, endPoint x: 300, endPoint y: 142, distance: 74.4
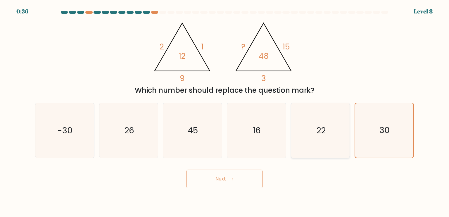
click at [238, 177] on button "Next" at bounding box center [225, 179] width 76 height 19
click at [393, 112] on icon "30" at bounding box center [384, 130] width 54 height 54
click at [225, 111] on input "f. 30" at bounding box center [225, 110] width 0 height 3
click at [393, 112] on icon "30" at bounding box center [384, 130] width 54 height 54
click at [225, 111] on input "f. 30" at bounding box center [225, 110] width 0 height 3
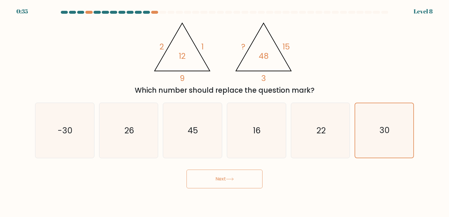
click at [390, 74] on div "@import url('https://fonts.googleapis.com/css?family=Abril+Fatface:400,100,100i…" at bounding box center [225, 57] width 386 height 78
click at [241, 175] on button "Next" at bounding box center [225, 179] width 76 height 19
click at [370, 130] on icon "30" at bounding box center [384, 130] width 54 height 54
click at [225, 111] on input "f. 30" at bounding box center [225, 110] width 0 height 3
click at [370, 130] on icon "30" at bounding box center [384, 130] width 54 height 54
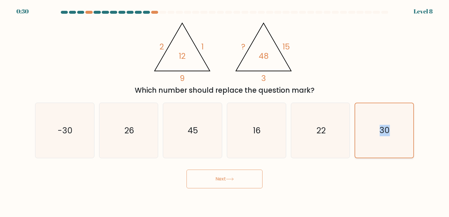
click at [225, 111] on input "f. 30" at bounding box center [225, 110] width 0 height 3
click at [232, 180] on icon at bounding box center [230, 179] width 8 height 3
click at [218, 182] on button "Next" at bounding box center [225, 179] width 76 height 19
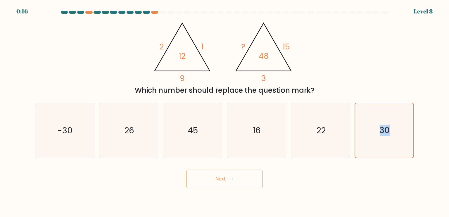
click at [221, 178] on button "Next" at bounding box center [225, 179] width 76 height 19
click at [227, 179] on icon at bounding box center [230, 179] width 8 height 3
click at [397, 127] on icon "30" at bounding box center [384, 130] width 54 height 54
click at [225, 111] on input "f. 30" at bounding box center [225, 110] width 0 height 3
click at [333, 129] on icon "22" at bounding box center [320, 130] width 55 height 55
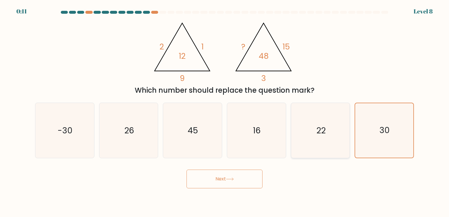
click at [225, 111] on input "e. 22" at bounding box center [225, 110] width 0 height 3
radio input "true"
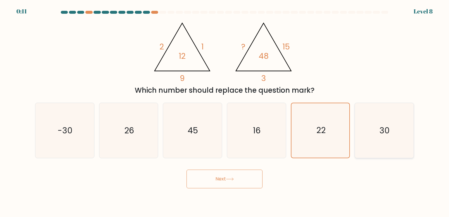
click at [401, 135] on icon "30" at bounding box center [384, 130] width 55 height 55
click at [225, 111] on input "f. 30" at bounding box center [225, 110] width 0 height 3
radio input "true"
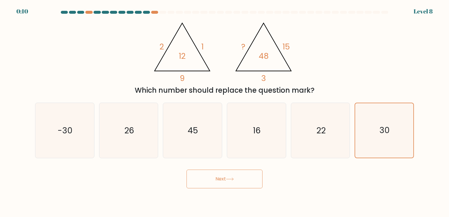
click at [237, 185] on button "Next" at bounding box center [225, 179] width 76 height 19
click at [223, 182] on button "Next" at bounding box center [225, 179] width 76 height 19
click at [230, 176] on button "Next" at bounding box center [225, 179] width 76 height 19
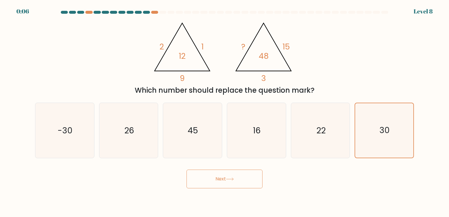
drag, startPoint x: 230, startPoint y: 176, endPoint x: 232, endPoint y: 173, distance: 4.1
click at [231, 175] on button "Next" at bounding box center [225, 179] width 76 height 19
click at [231, 182] on button "Next" at bounding box center [225, 179] width 76 height 19
drag, startPoint x: 231, startPoint y: 182, endPoint x: 235, endPoint y: 176, distance: 7.1
click at [232, 181] on button "Next" at bounding box center [225, 179] width 76 height 19
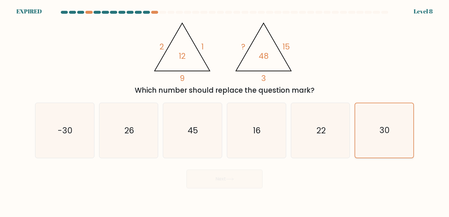
click at [370, 125] on icon "30" at bounding box center [384, 130] width 54 height 54
click at [225, 111] on input "f. 30" at bounding box center [225, 110] width 0 height 3
click at [298, 126] on icon "22" at bounding box center [320, 130] width 55 height 55
click at [225, 111] on input "e. 22" at bounding box center [225, 110] width 0 height 3
radio input "true"
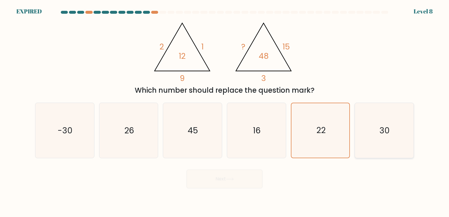
click at [363, 128] on icon "30" at bounding box center [384, 130] width 55 height 55
click at [225, 111] on input "f. 30" at bounding box center [225, 110] width 0 height 3
radio input "true"
